Goal: Task Accomplishment & Management: Manage account settings

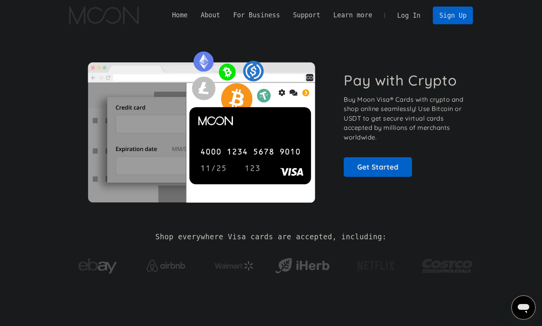
click at [416, 18] on link "Log In" at bounding box center [409, 15] width 36 height 17
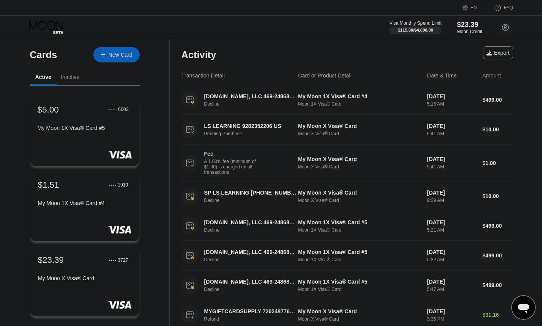
click at [67, 137] on div "$5.00 ● ● ● ● 6003 My Moon 1X Visa® Card #5" at bounding box center [85, 132] width 110 height 70
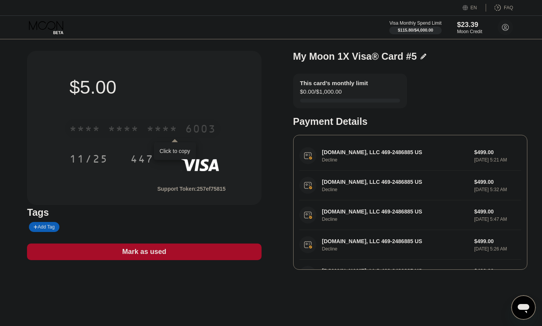
click at [149, 125] on div "* * * *" at bounding box center [162, 130] width 31 height 12
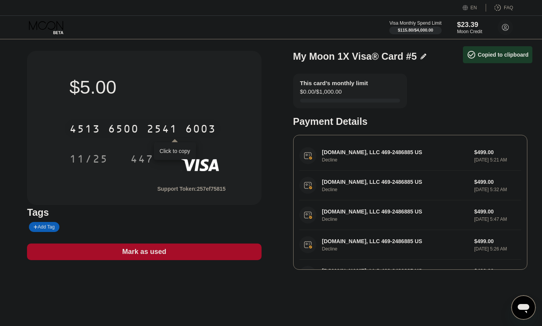
click at [144, 131] on div "4513 6500 2541 6003" at bounding box center [143, 128] width 156 height 19
